Goal: Check status: Check status

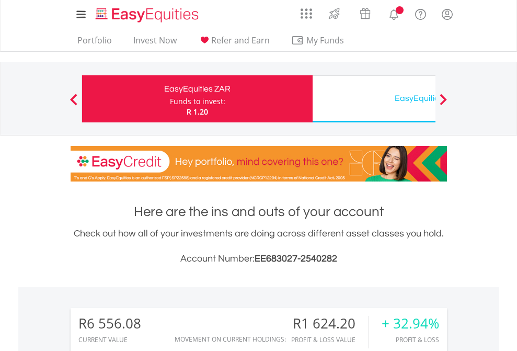
scroll to position [100, 164]
click at [170, 99] on div "Funds to invest:" at bounding box center [197, 101] width 55 height 10
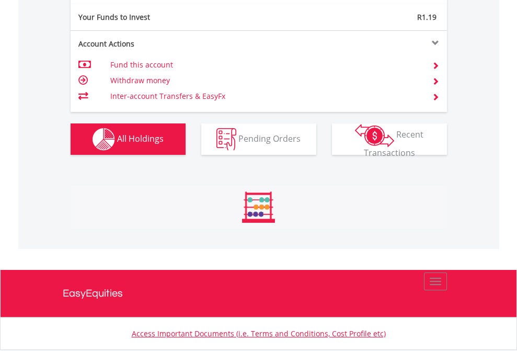
scroll to position [100, 164]
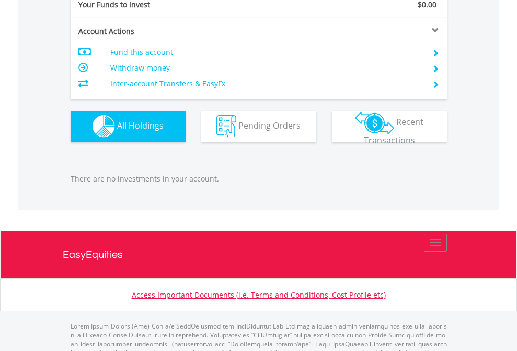
scroll to position [1035, 0]
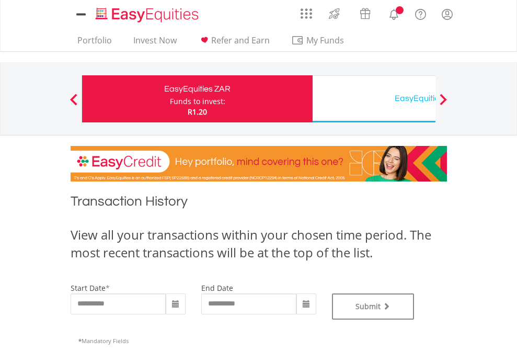
type input "**********"
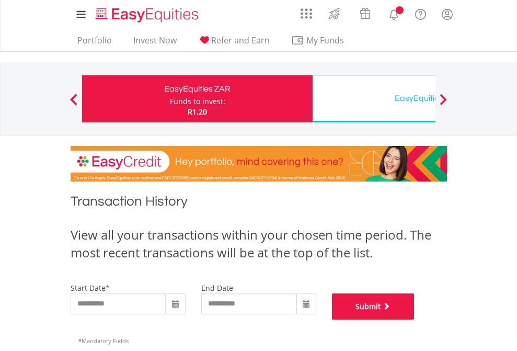
click at [415, 319] on button "Submit" at bounding box center [373, 306] width 83 height 26
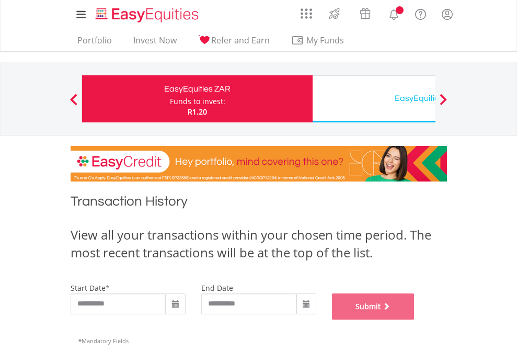
scroll to position [424, 0]
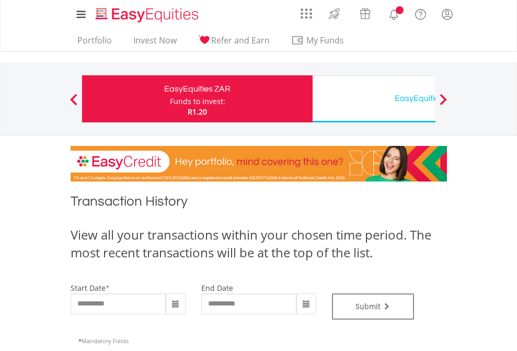
click at [374, 99] on div "EasyEquities USD" at bounding box center [428, 98] width 218 height 15
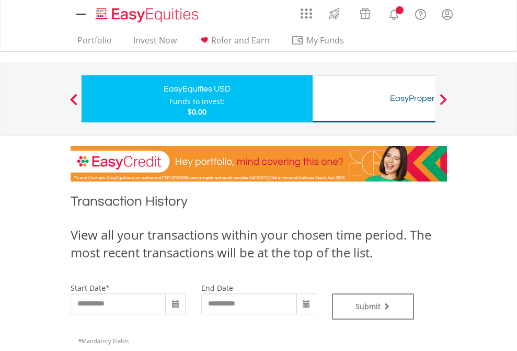
type input "**********"
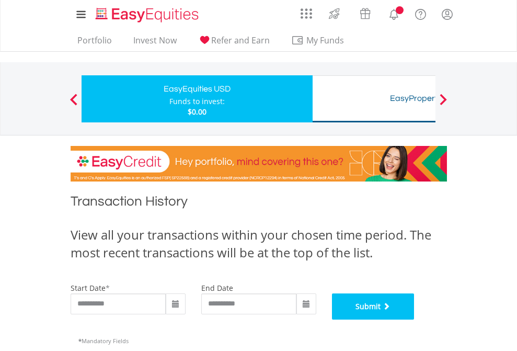
click at [415, 319] on button "Submit" at bounding box center [373, 306] width 83 height 26
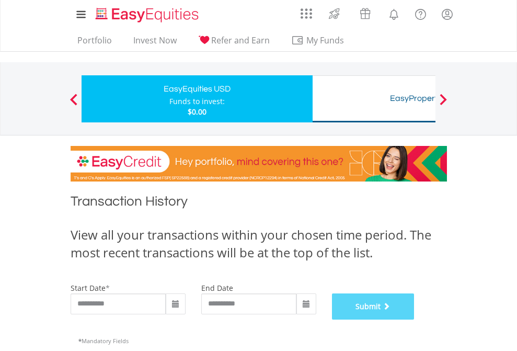
scroll to position [424, 0]
